Goal: Information Seeking & Learning: Learn about a topic

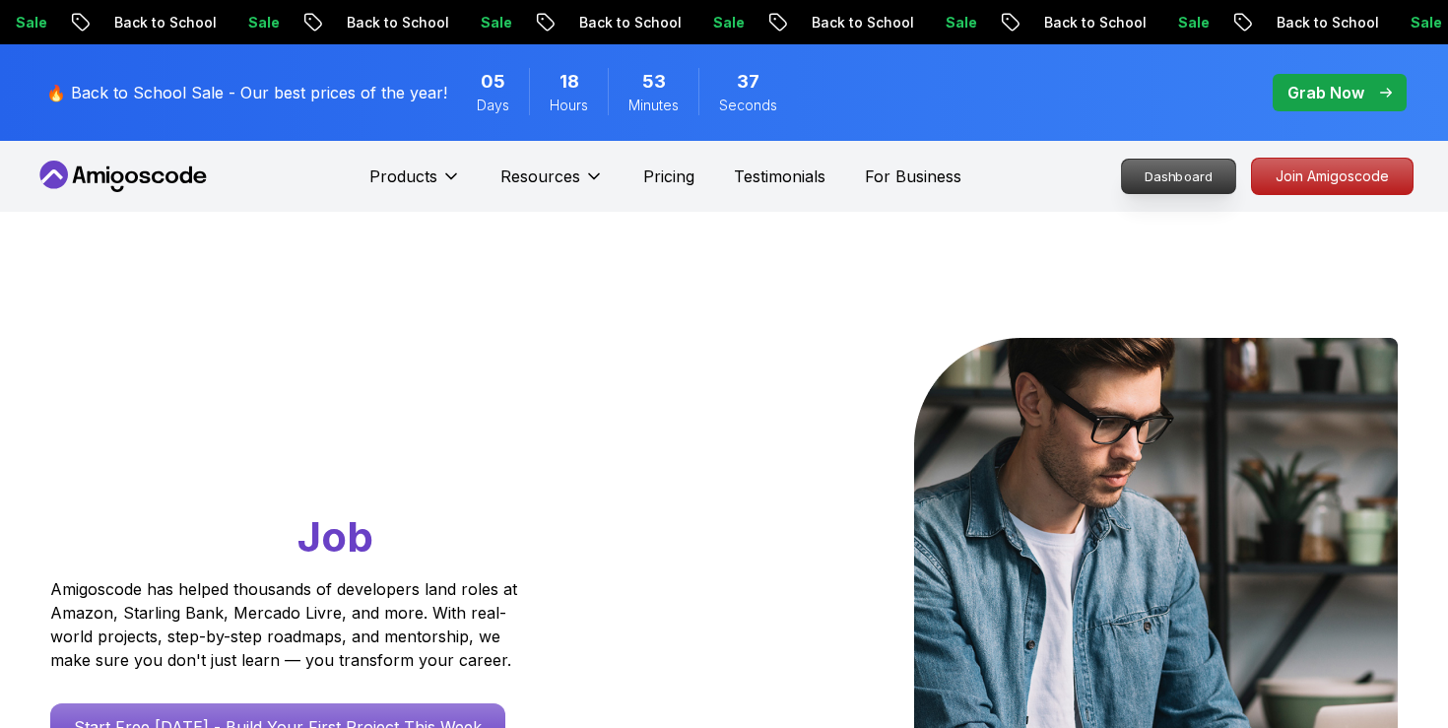
click at [1214, 180] on p "Dashboard" at bounding box center [1178, 176] width 113 height 33
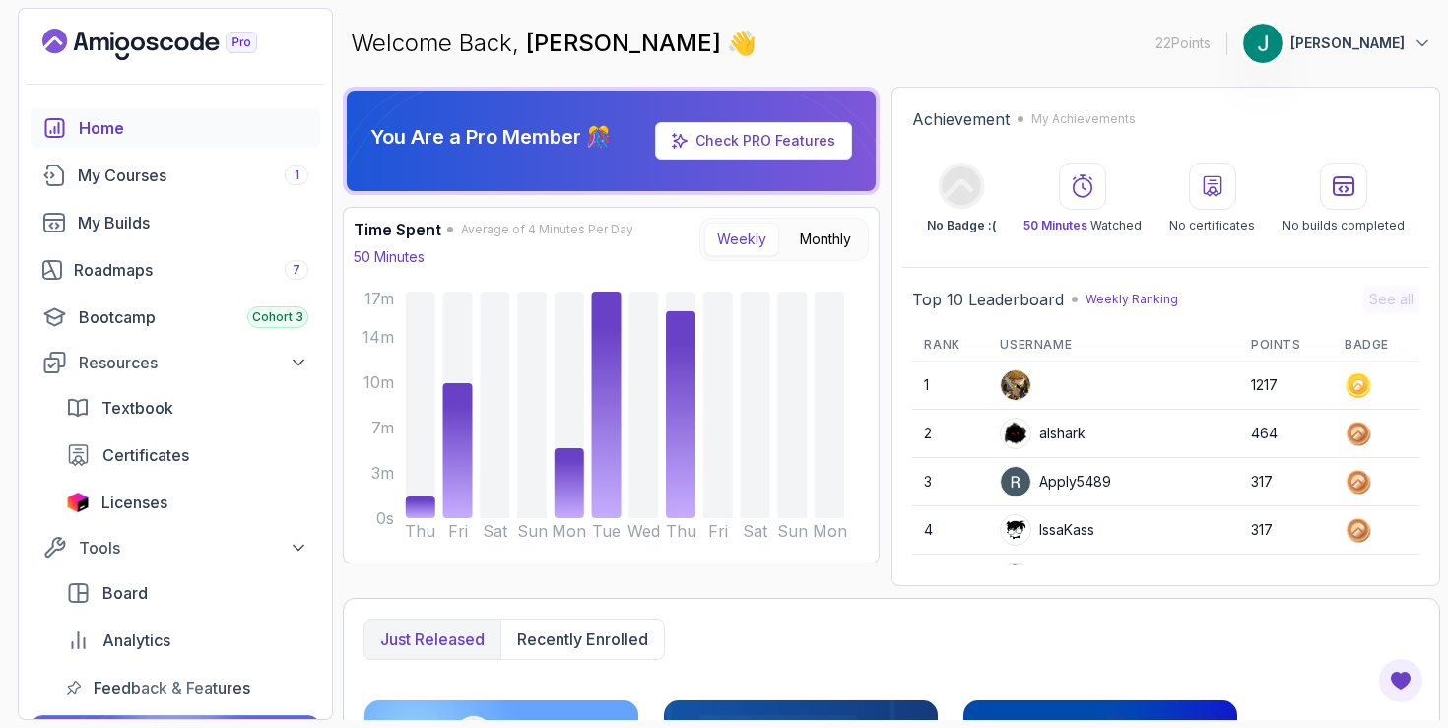
click at [1282, 45] on img at bounding box center [1262, 43] width 39 height 39
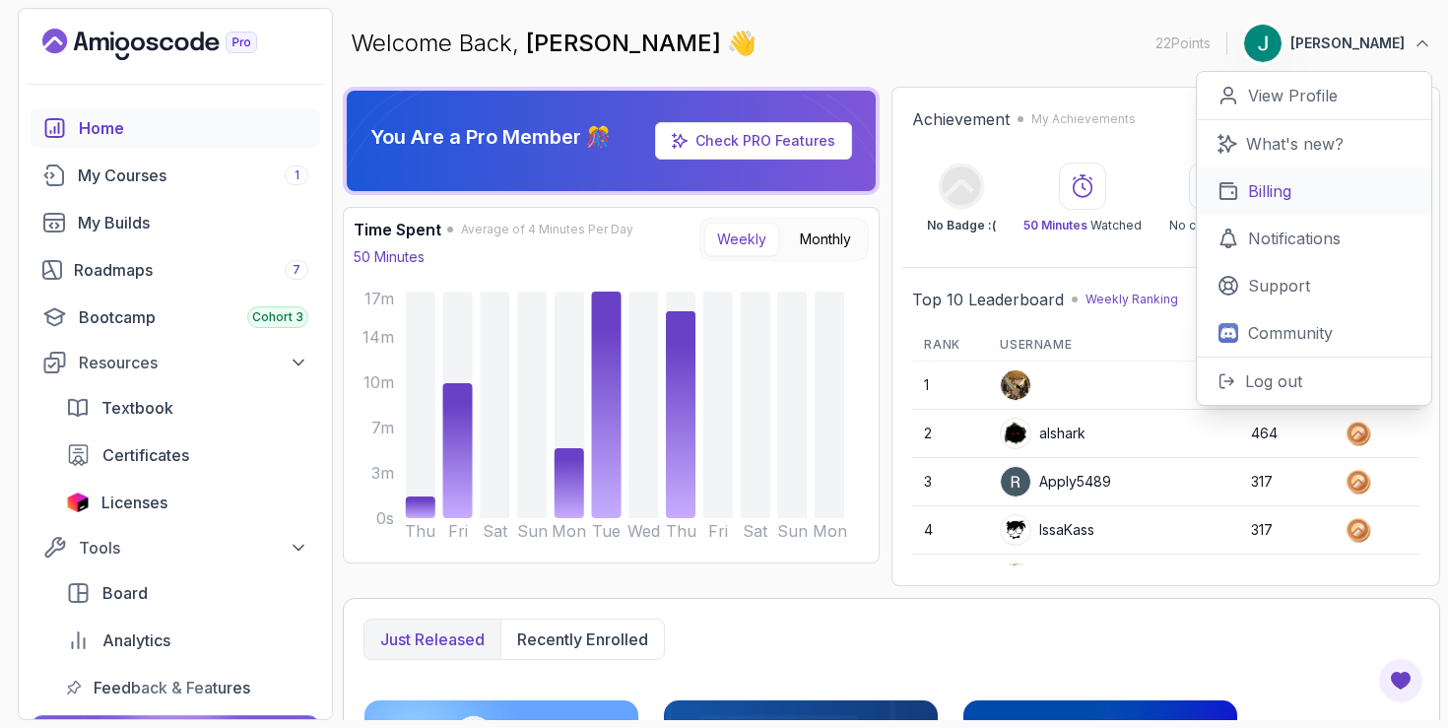
click at [1258, 177] on link "Billing" at bounding box center [1314, 190] width 234 height 47
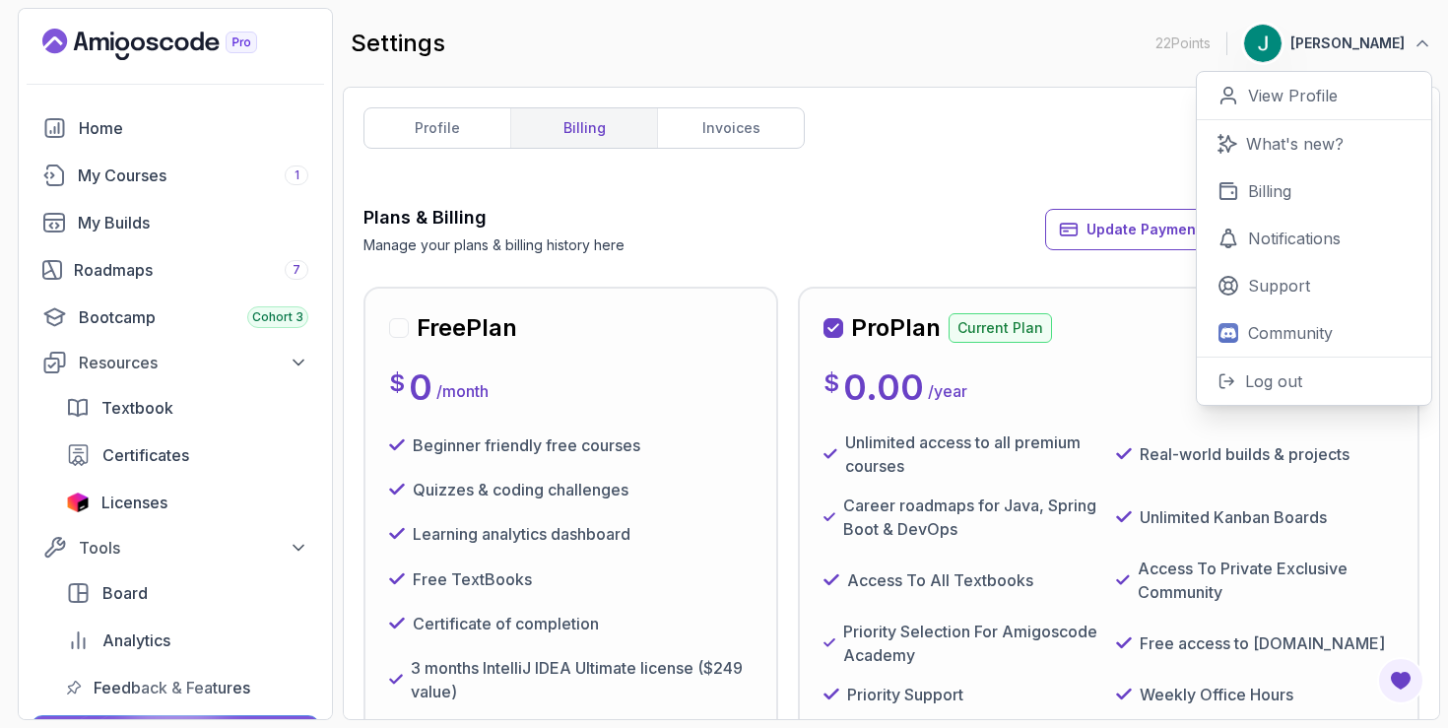
click at [875, 198] on div "profile billing invoices Plans & Billing Manage your plans & billing history he…" at bounding box center [891, 403] width 1056 height 592
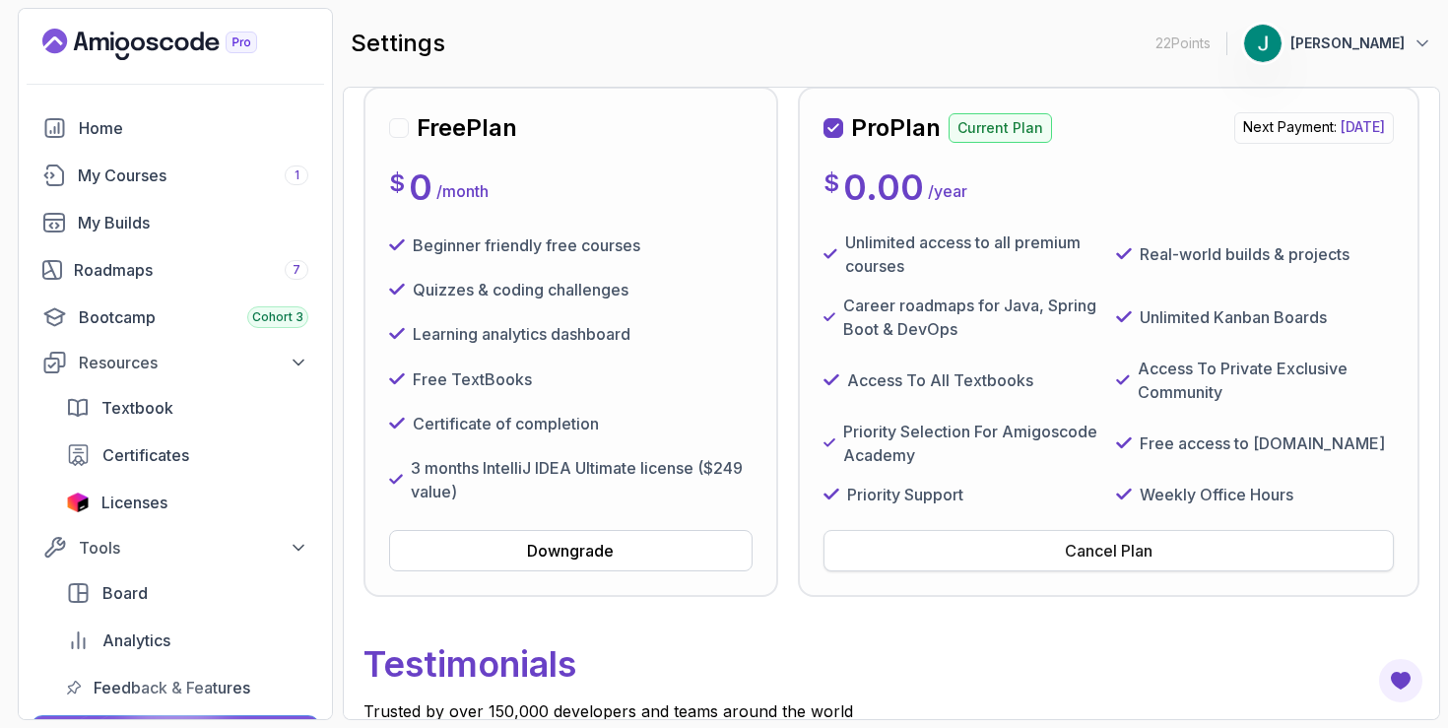
scroll to position [197, 0]
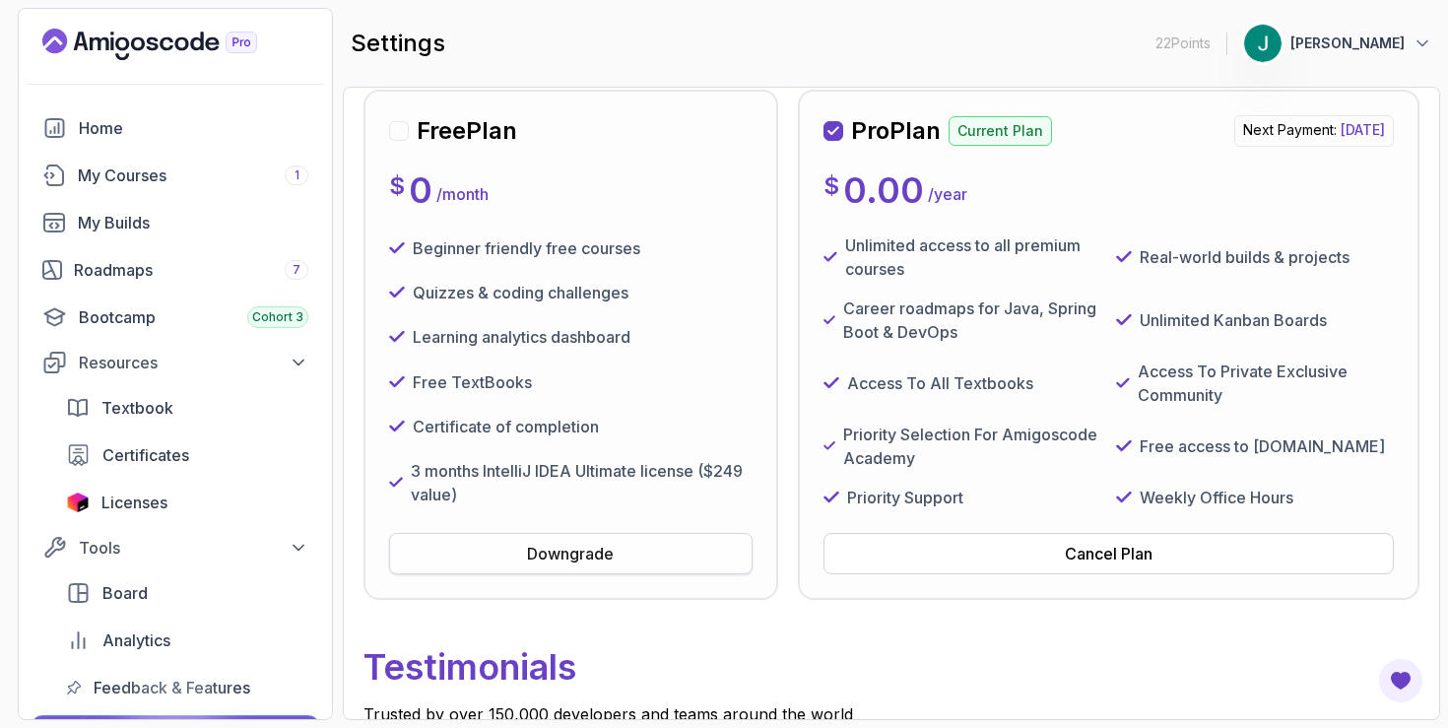
click at [621, 549] on button "Downgrade" at bounding box center [570, 553] width 363 height 41
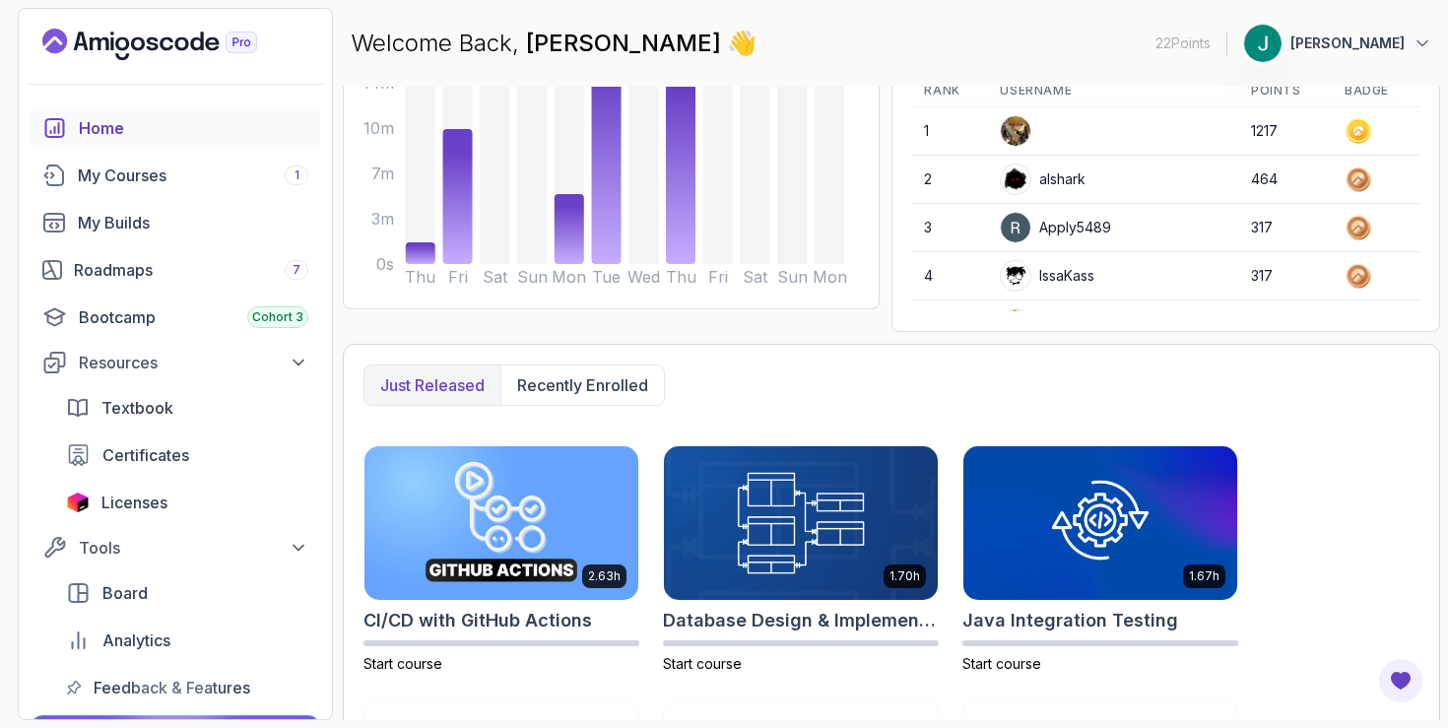
scroll to position [14, 0]
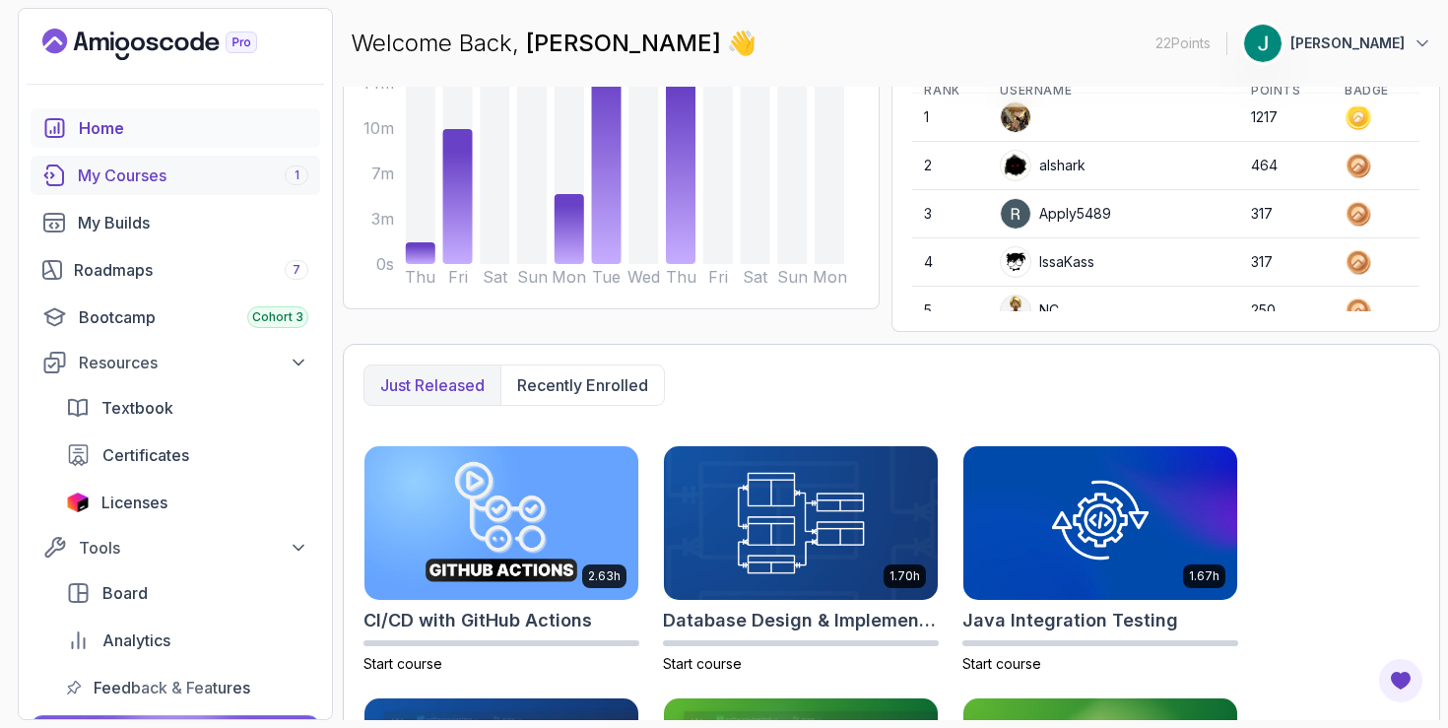
click at [219, 179] on div "My Courses 1" at bounding box center [193, 175] width 230 height 24
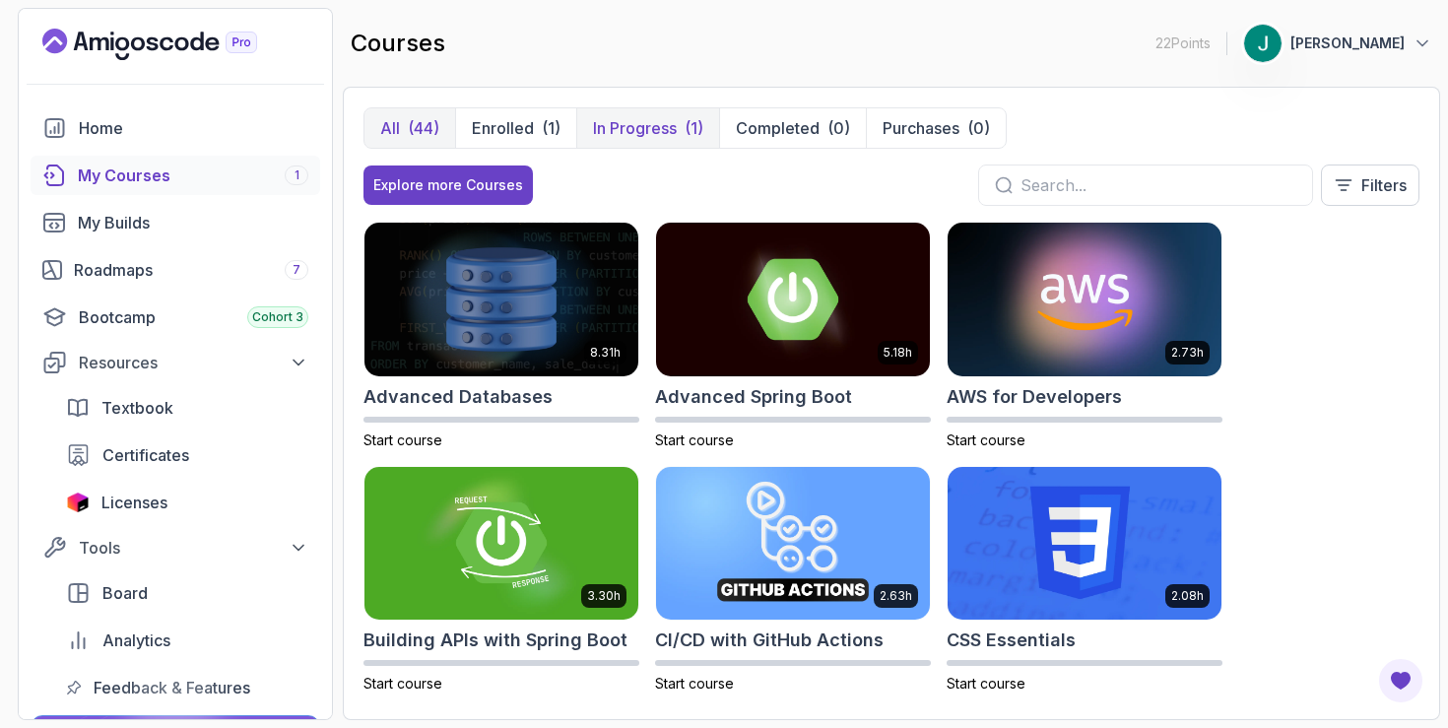
click at [672, 122] on p "In Progress" at bounding box center [635, 128] width 84 height 24
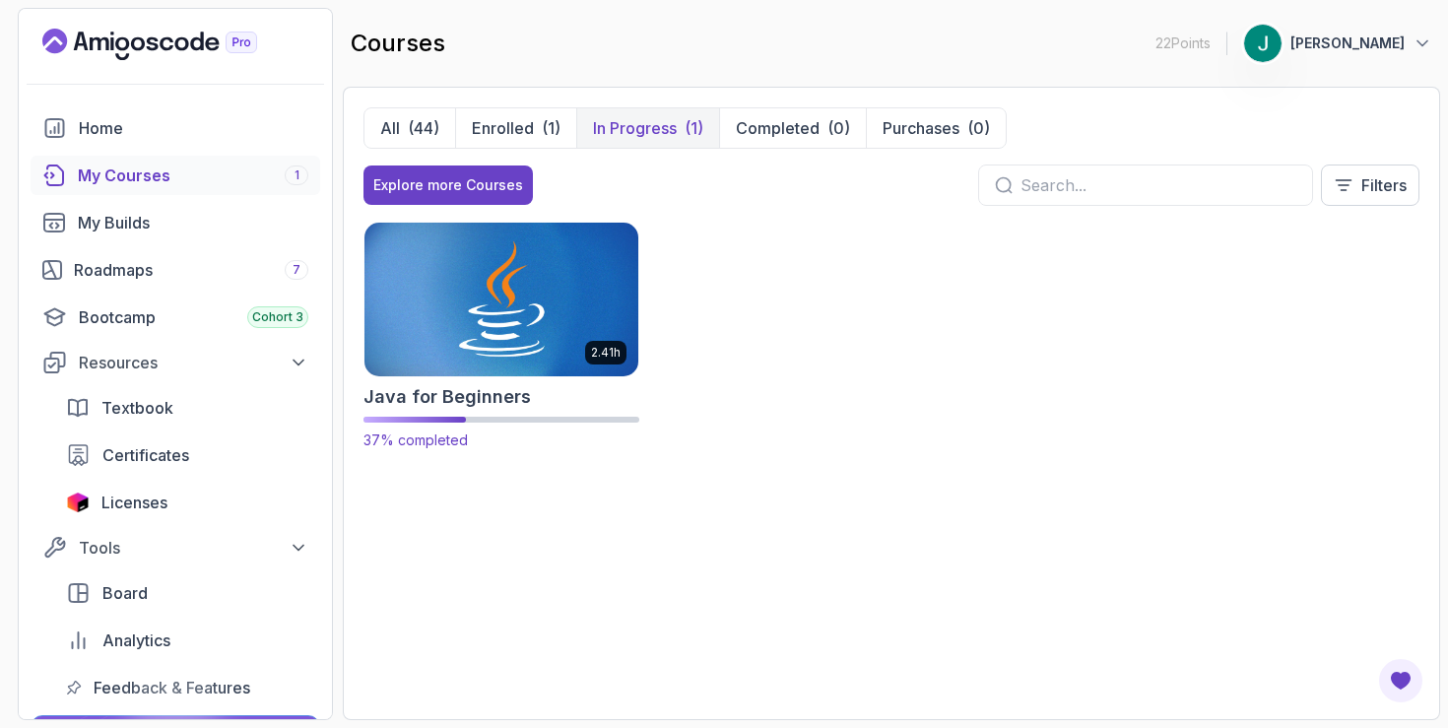
click at [557, 324] on img at bounding box center [501, 299] width 288 height 161
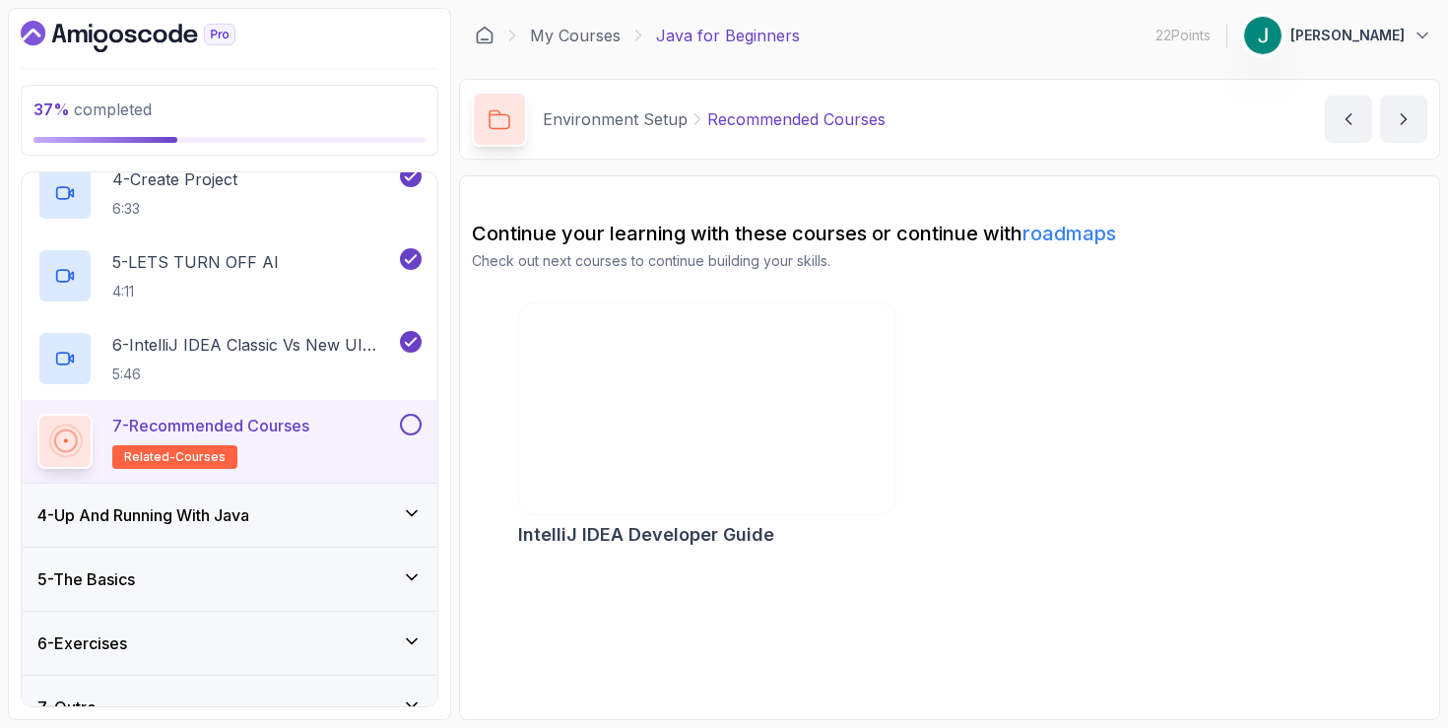
scroll to position [461, 0]
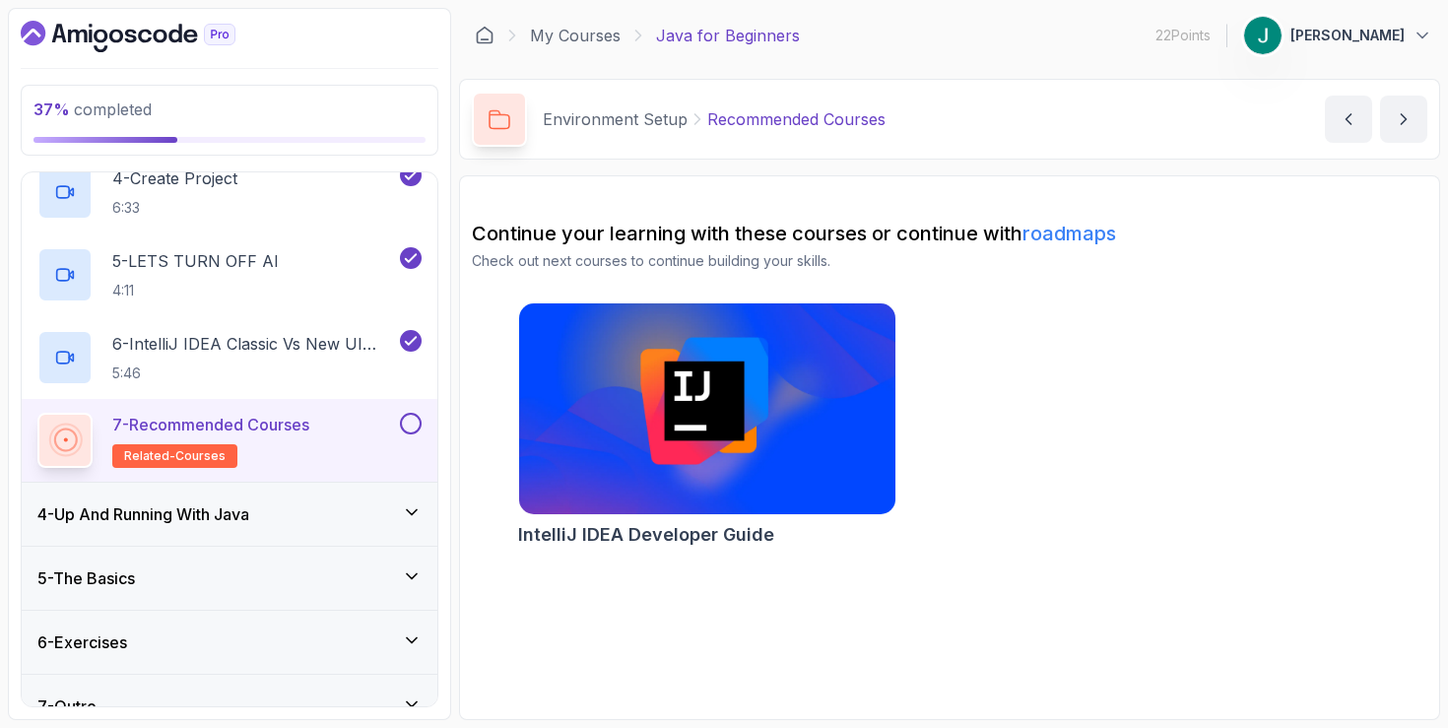
click at [313, 524] on div "4 - Up And Running With Java" at bounding box center [229, 514] width 384 height 24
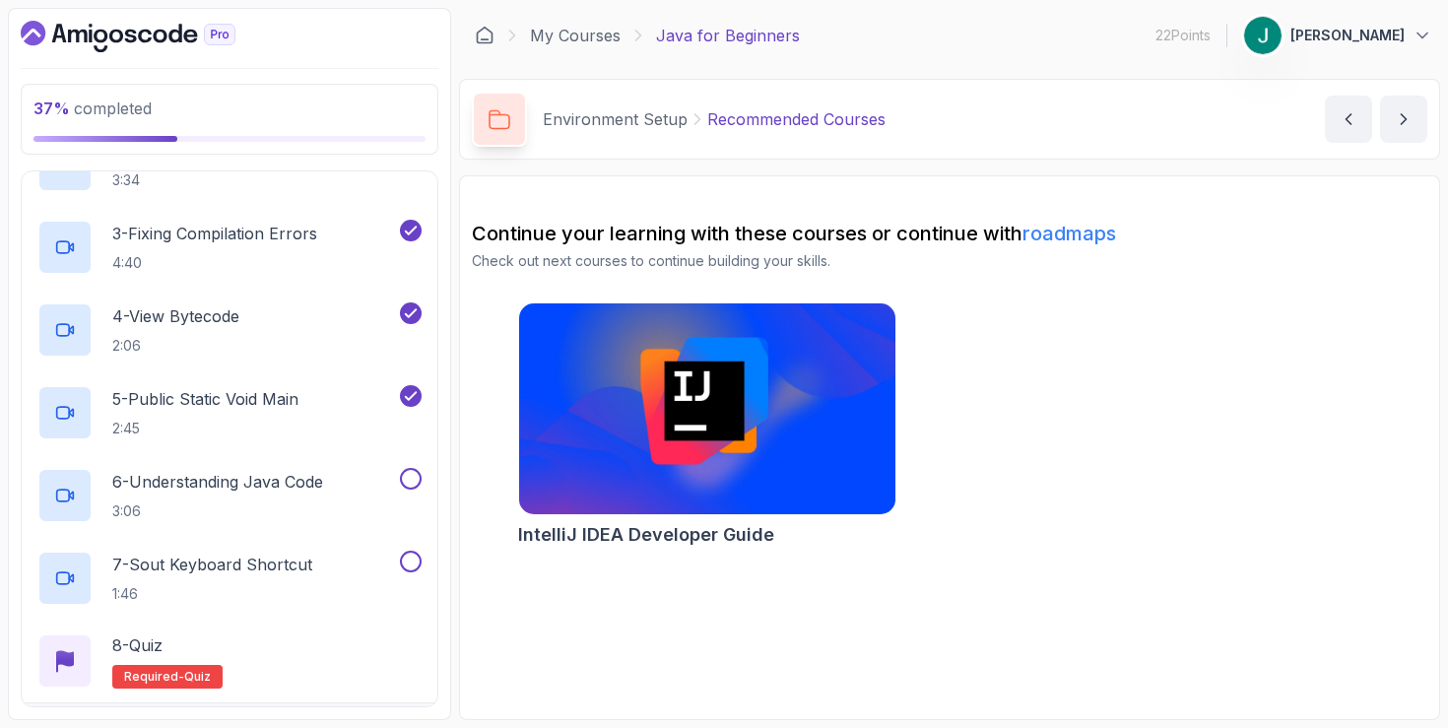
scroll to position [393, 0]
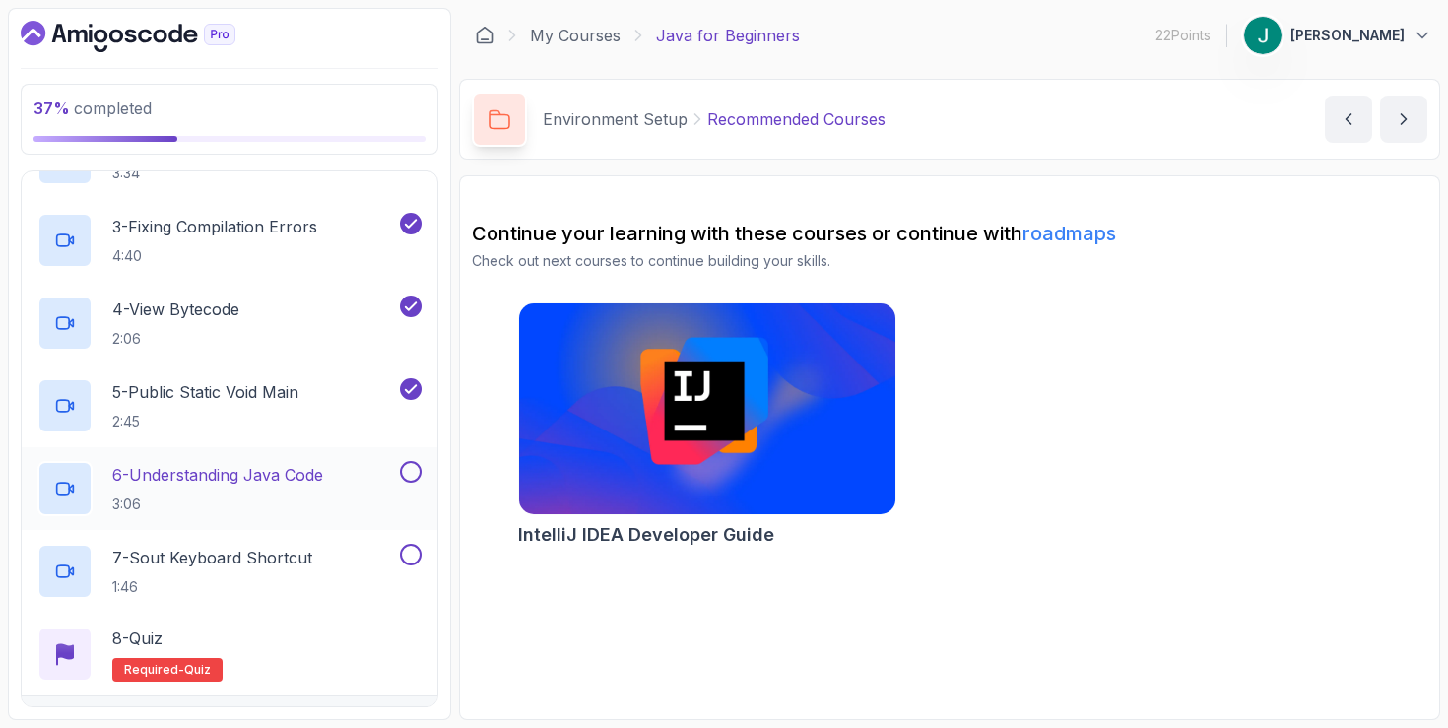
click at [323, 474] on p "6 - Understanding Java Code" at bounding box center [217, 475] width 211 height 24
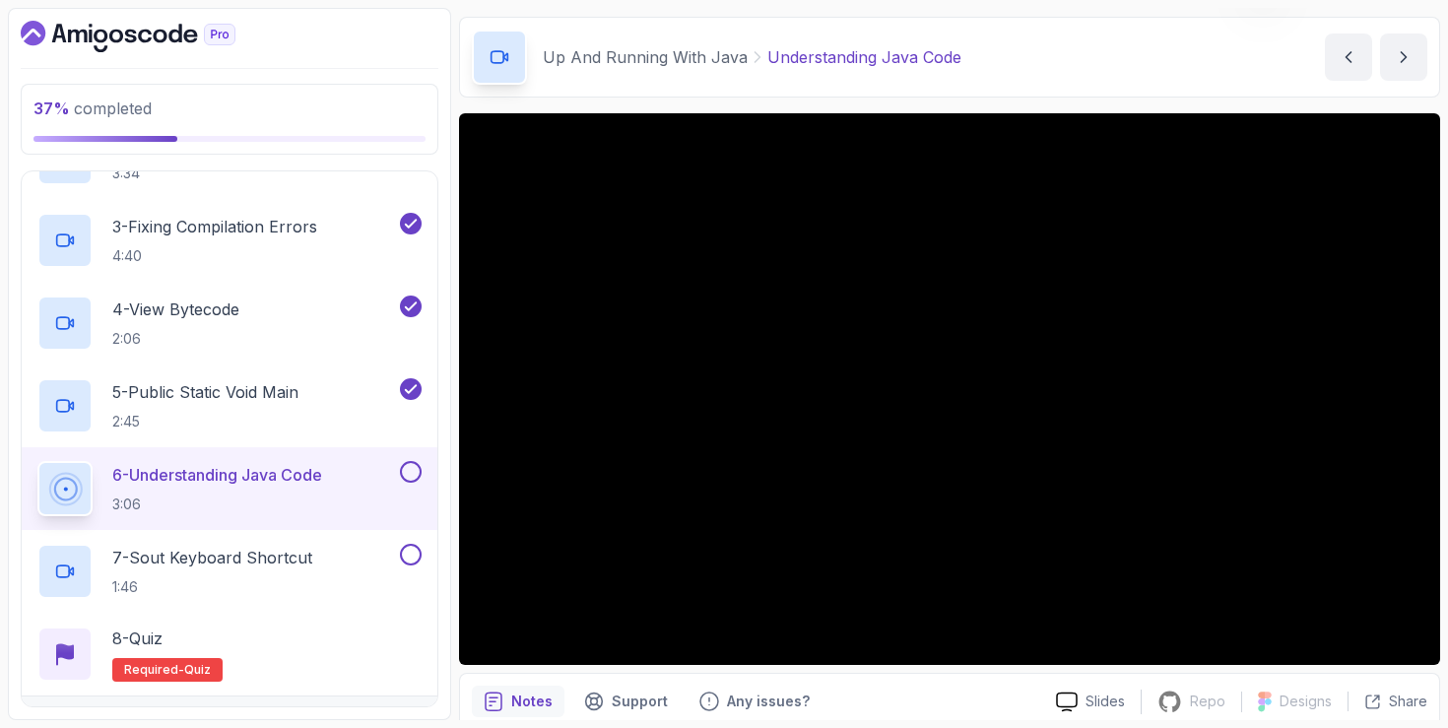
scroll to position [71, 0]
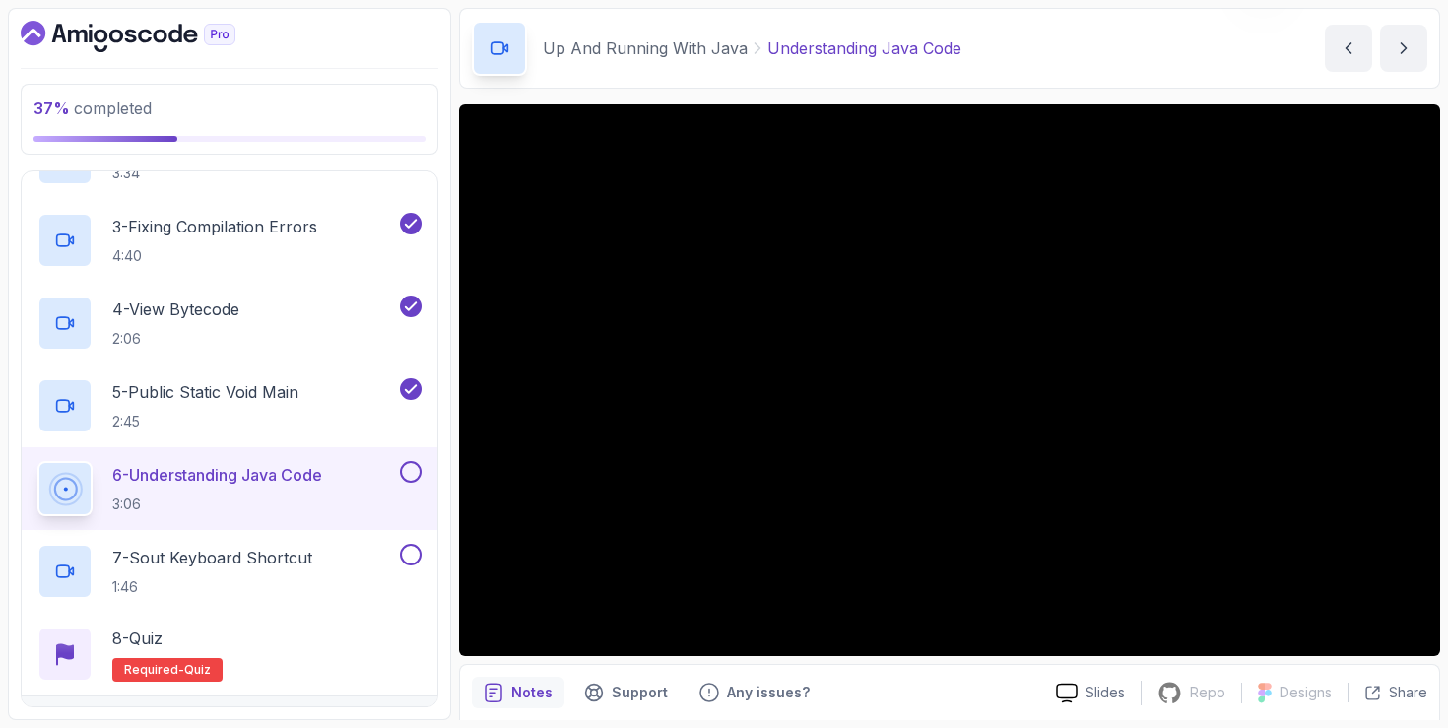
click at [315, 53] on div "37 % completed 1 - Intro 2 - Understanding Java 3 - Environment Setup 4 - Up An…" at bounding box center [229, 364] width 443 height 712
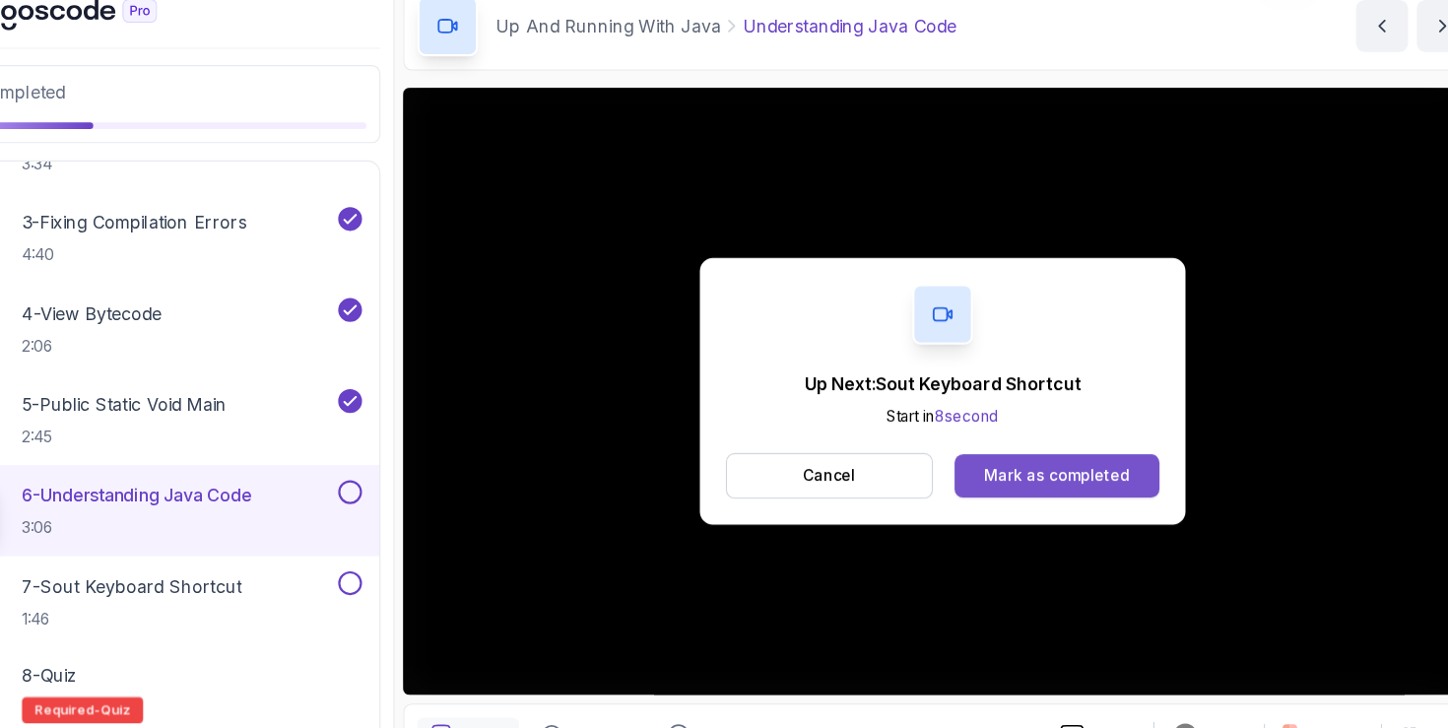
click at [1028, 459] on div "Mark as completed" at bounding box center [1053, 457] width 132 height 20
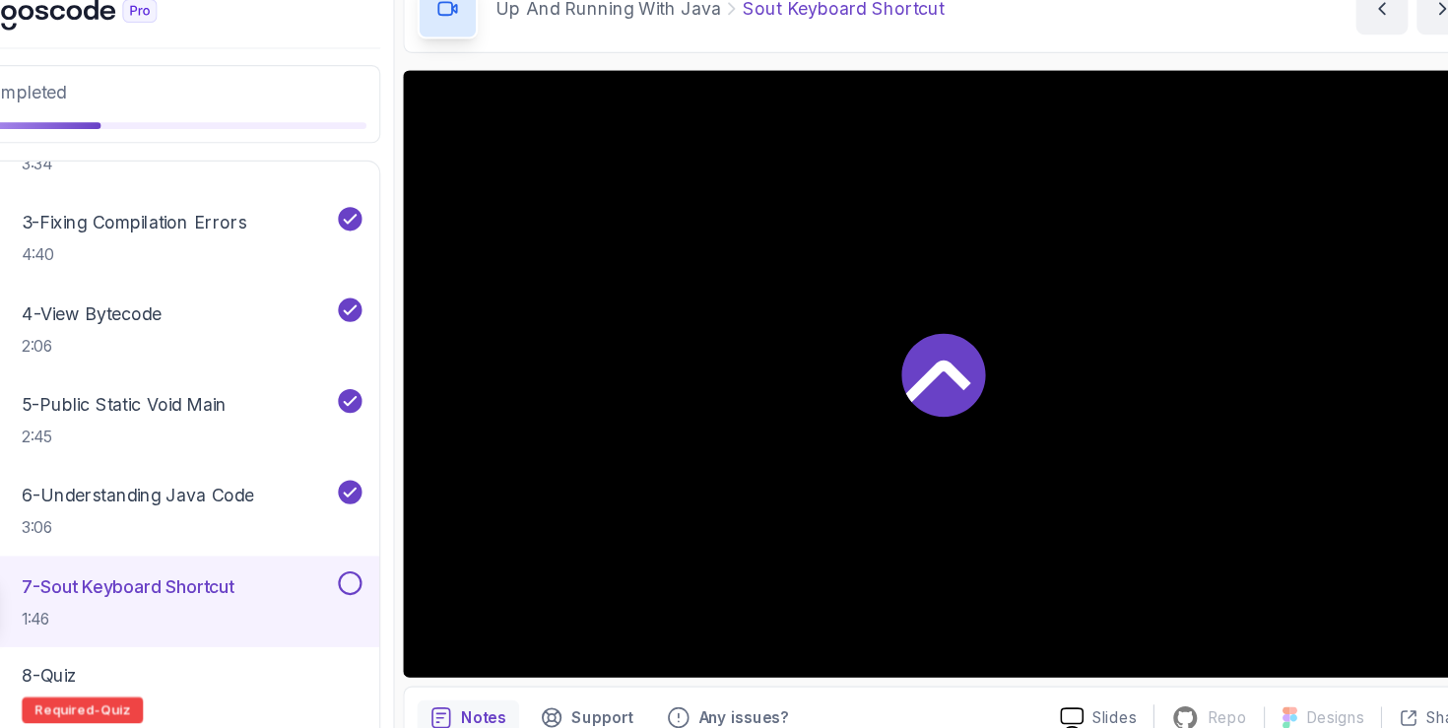
scroll to position [90, 0]
